Goal: Task Accomplishment & Management: Manage account settings

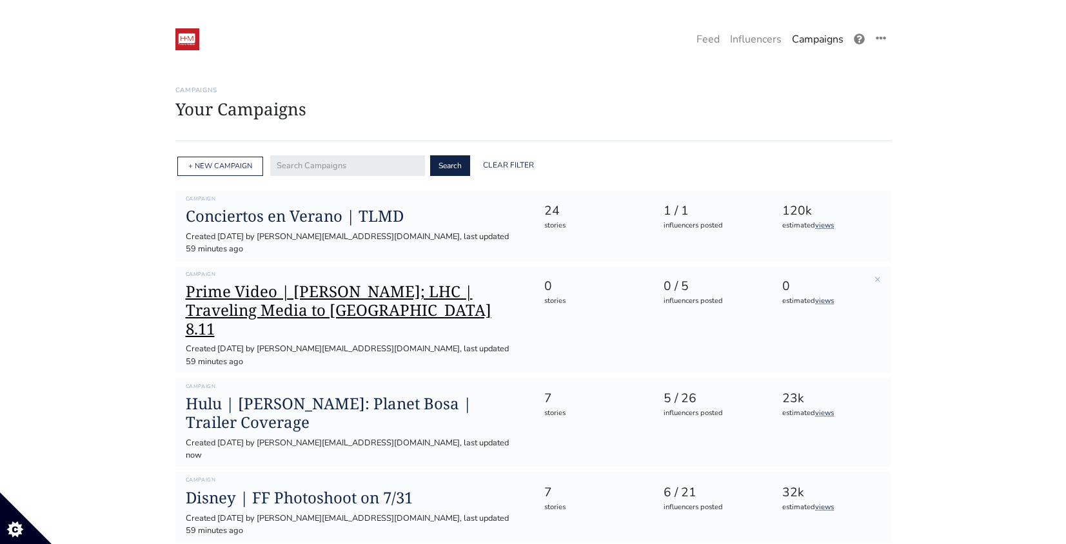
click at [426, 283] on h1 "Prime Video | [PERSON_NAME]; LHC | Traveling Media to [GEOGRAPHIC_DATA] 8.11" at bounding box center [355, 310] width 338 height 55
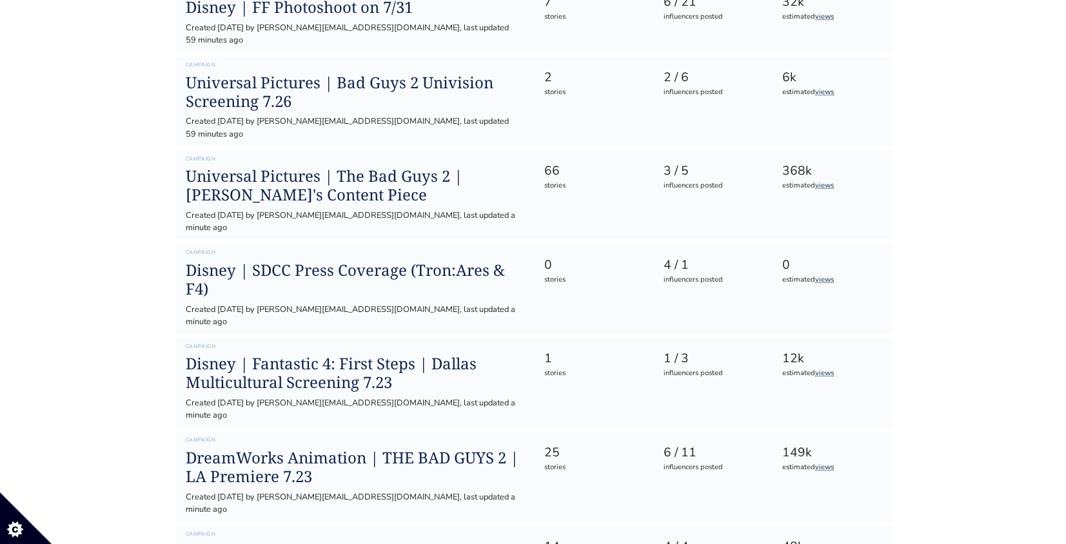
scroll to position [536, 0]
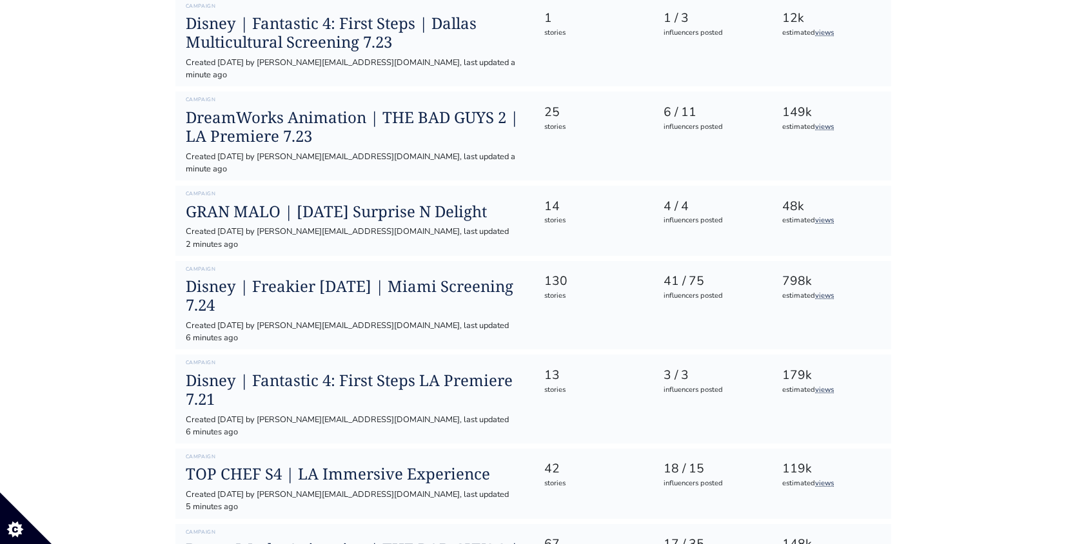
scroll to position [855, 0]
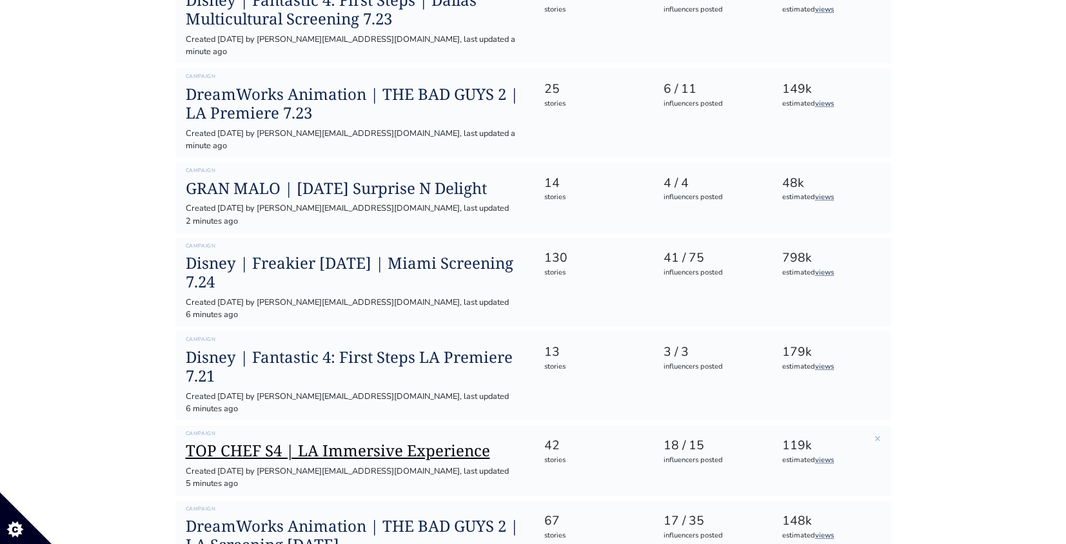
click at [340, 442] on h1 "TOP CHEF S4 | LA Immersive Experience" at bounding box center [355, 451] width 338 height 19
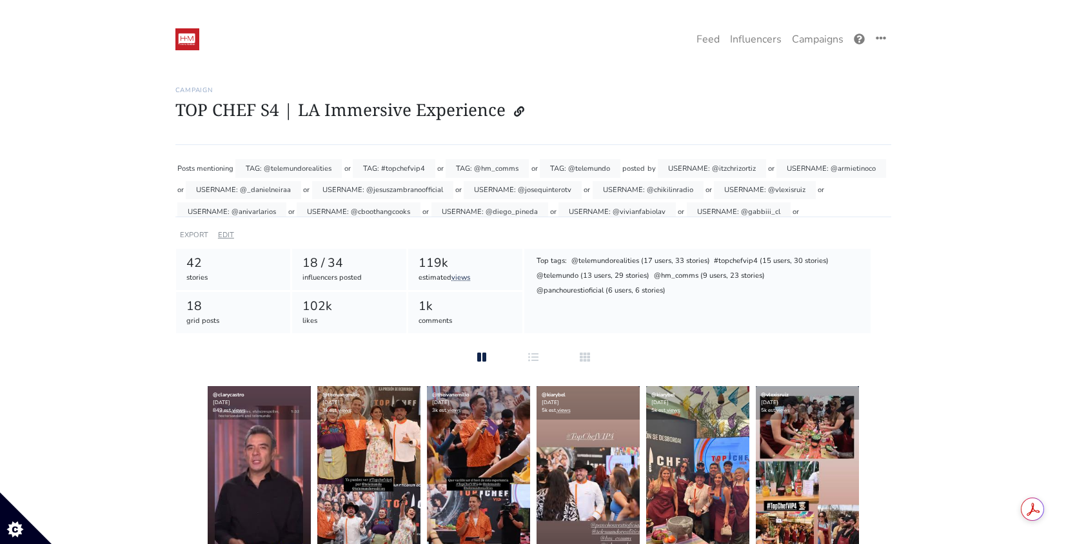
click at [226, 233] on link "EDIT" at bounding box center [226, 235] width 16 height 10
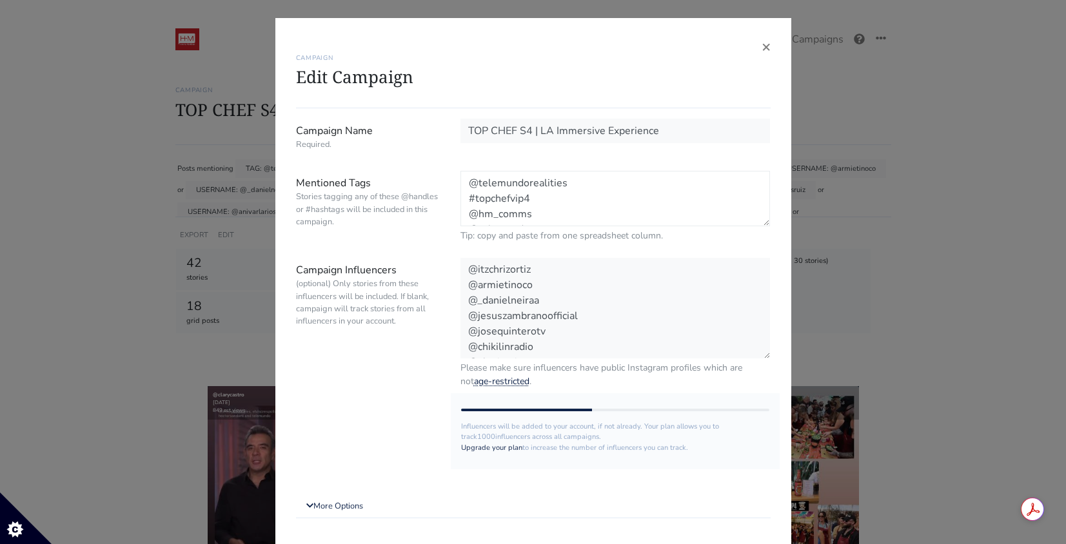
drag, startPoint x: 542, startPoint y: 215, endPoint x: 466, endPoint y: 173, distance: 87.5
click at [465, 173] on textarea "@telemundorealities #topchefvip4 @hm_comms @telemundo" at bounding box center [616, 198] width 310 height 55
click at [976, 177] on div "× CAMPAIGN Edit Campaign Campaign Name Required. TOP CHEF S4 | LA Immersive Exp…" at bounding box center [533, 272] width 1066 height 544
